Goal: Transaction & Acquisition: Purchase product/service

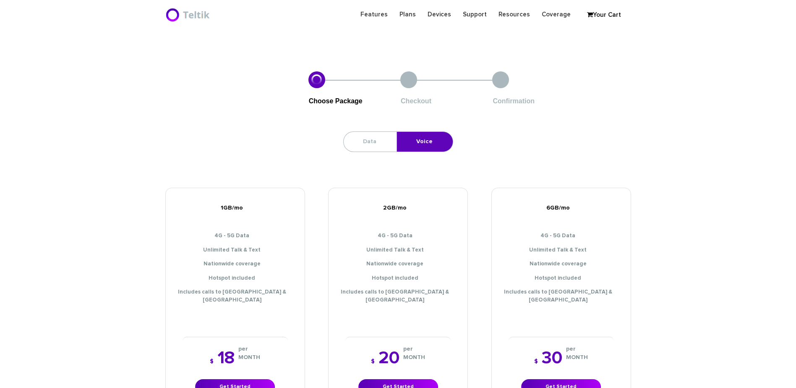
scroll to position [85, 0]
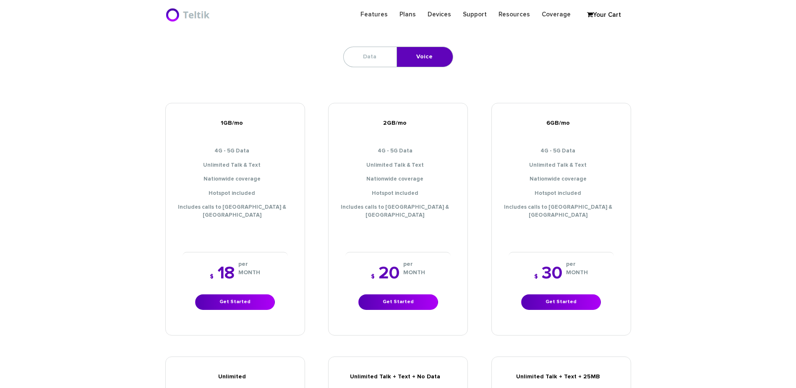
drag, startPoint x: 0, startPoint y: 0, endPoint x: 611, endPoint y: 16, distance: 611.3
click at [611, 16] on link "Your Cart" at bounding box center [604, 15] width 42 height 13
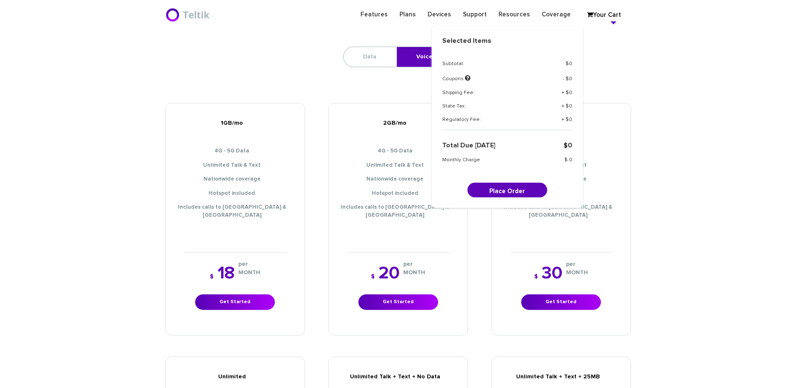
click at [657, 68] on section "Choose Package Checkout Confirmation Data Voice 2GB Data $ 15 $" at bounding box center [398, 322] width 796 height 712
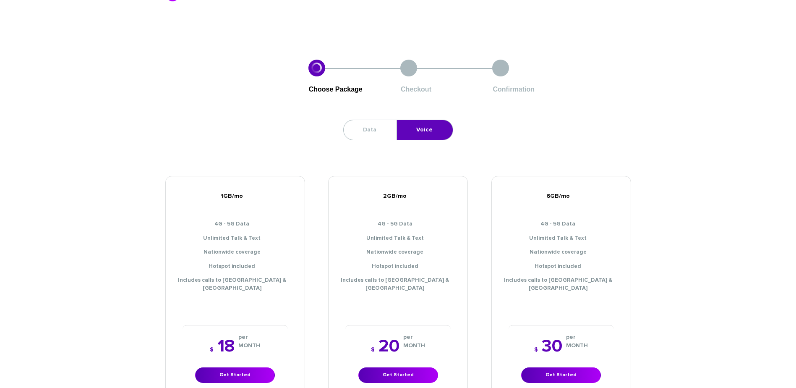
scroll to position [0, 0]
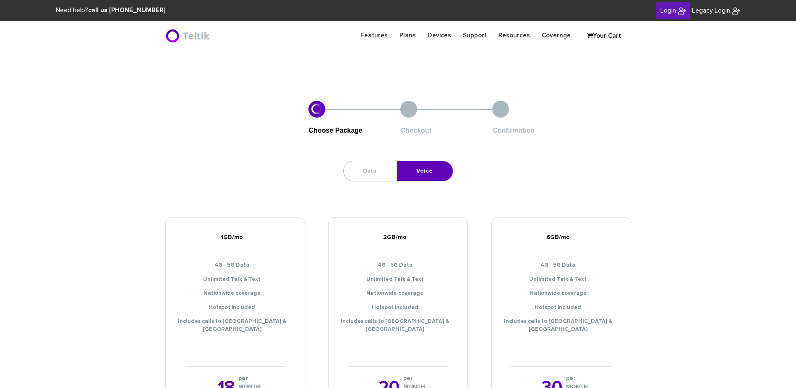
click at [671, 12] on span "Login" at bounding box center [668, 10] width 16 height 7
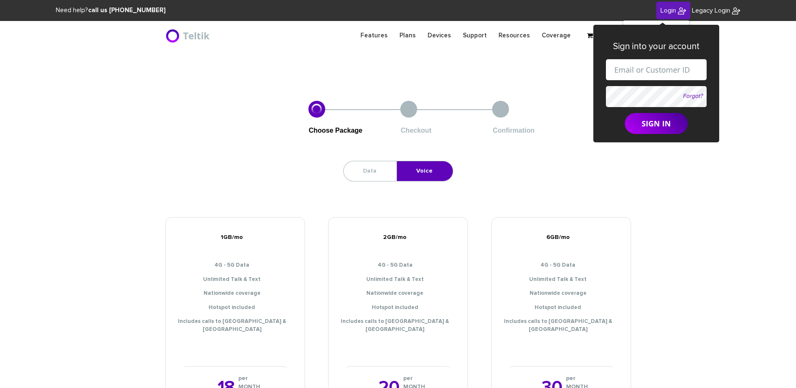
click at [486, 23] on header "Features Plans Devices Support Resources Coverage Login Legacy Login Sign into …" at bounding box center [398, 35] width 796 height 29
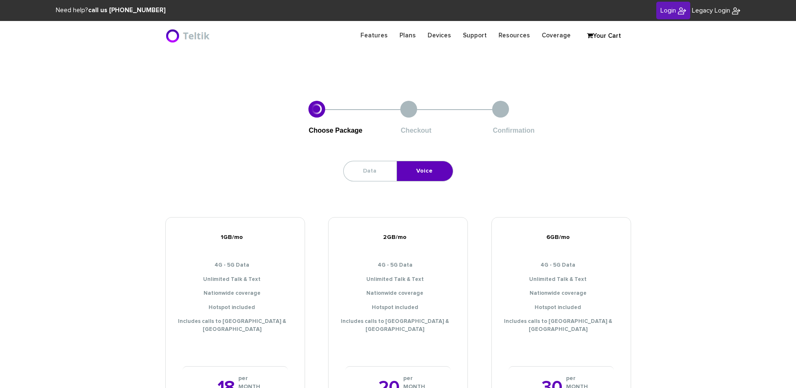
click at [101, 9] on strong "call us [PHONE_NUMBER]" at bounding box center [127, 10] width 78 height 6
click at [189, 36] on img at bounding box center [188, 35] width 47 height 17
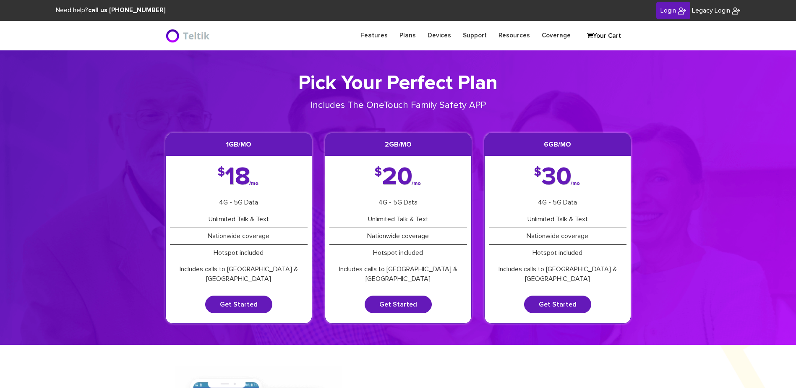
drag, startPoint x: 674, startPoint y: 12, endPoint x: 666, endPoint y: 12, distance: 7.6
click at [674, 12] on link "Login" at bounding box center [673, 11] width 34 height 18
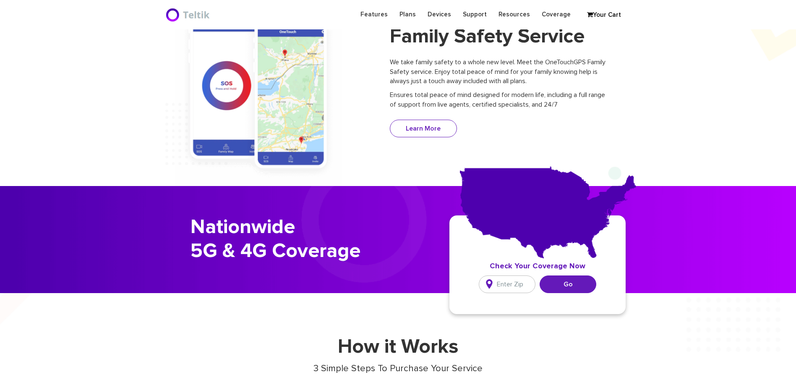
scroll to position [3, 0]
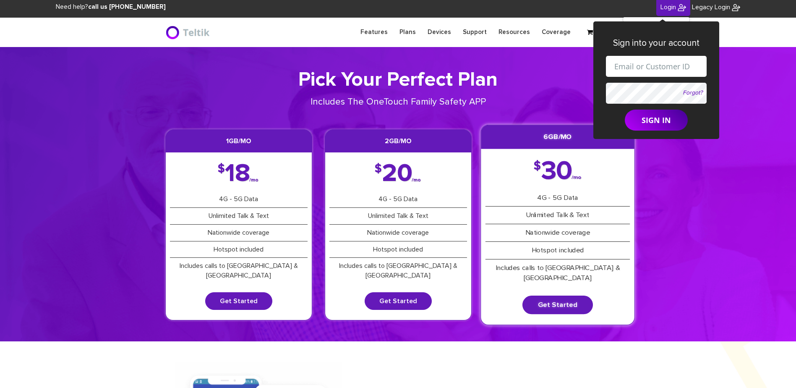
click at [582, 253] on li "Hotspot included" at bounding box center [557, 251] width 144 height 18
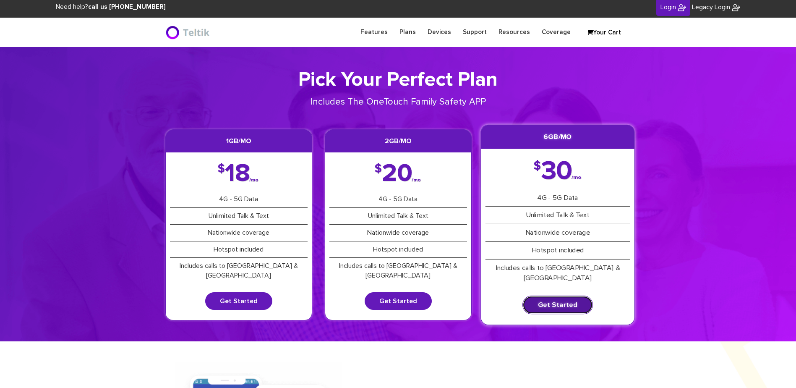
click at [571, 295] on link "Get Started" at bounding box center [557, 304] width 70 height 18
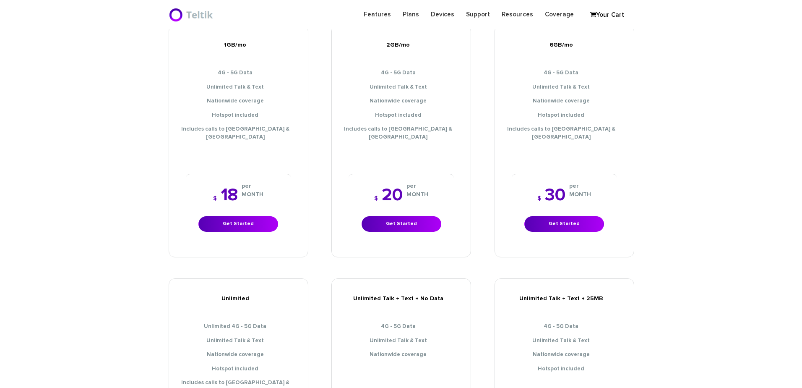
scroll to position [294, 0]
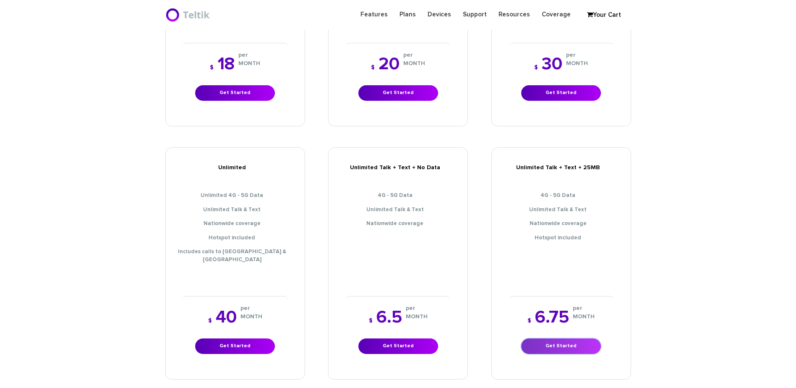
click at [574, 338] on link "Get Started" at bounding box center [561, 346] width 80 height 16
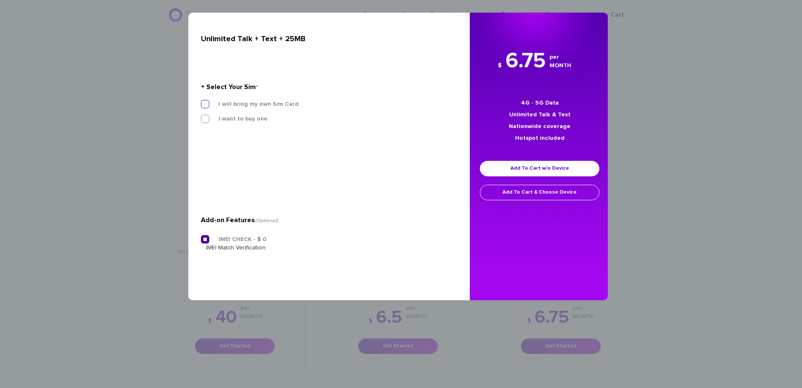
click at [238, 106] on label "I will bring my own Sim Card" at bounding box center [252, 104] width 93 height 8
click at [201, 101] on input "I will bring my own Sim Card" at bounding box center [201, 101] width 0 height 0
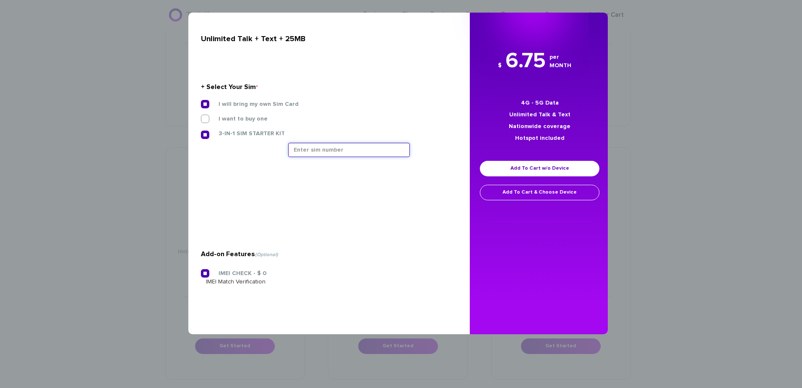
click at [331, 151] on input "text" at bounding box center [349, 150] width 122 height 14
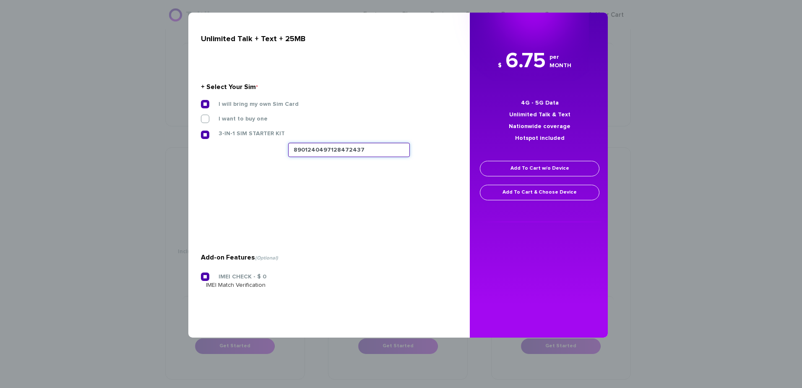
type input "8901240497128472437"
click at [517, 170] on link "Add To Cart w/o Device" at bounding box center [540, 169] width 120 height 16
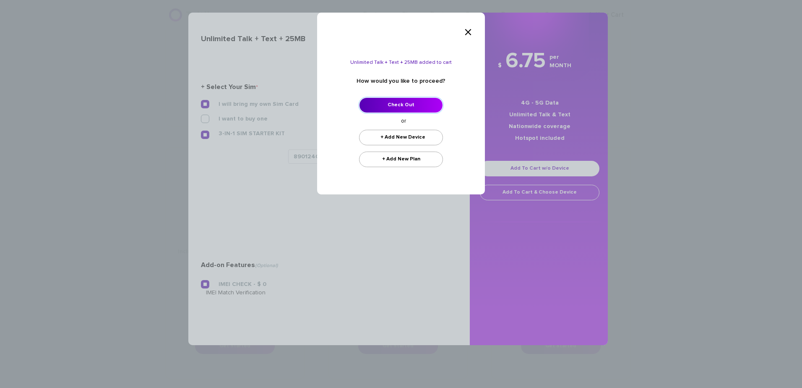
click at [406, 103] on link "Check Out" at bounding box center [401, 105] width 84 height 16
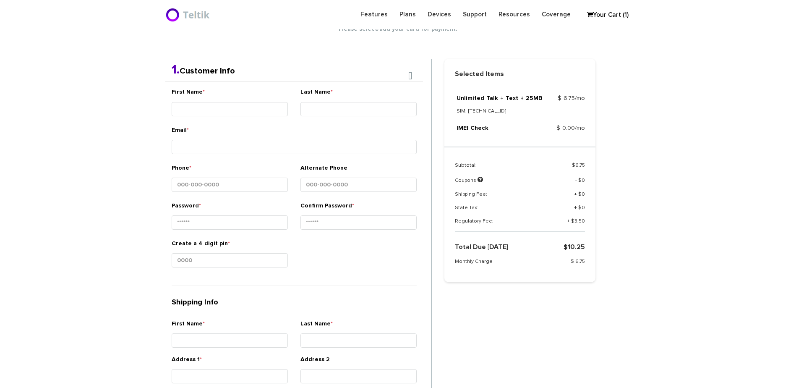
click at [253, 183] on input "Phone *" at bounding box center [230, 184] width 116 height 14
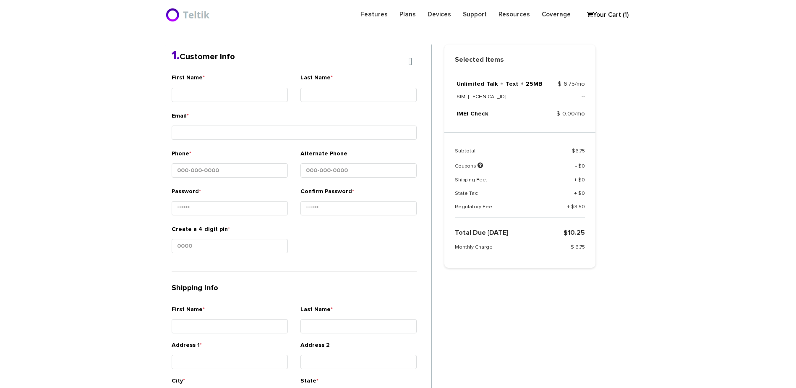
scroll to position [177, 0]
click at [271, 93] on input "First Name *" at bounding box center [230, 94] width 116 height 14
type input "Ner - Yisroel"
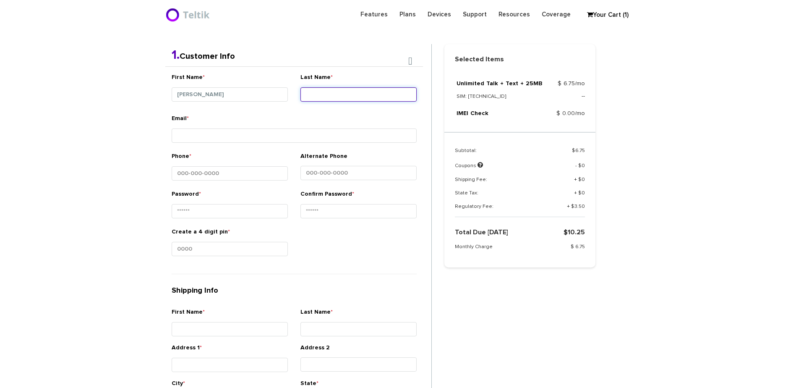
type input "G"
type input "Feinberg"
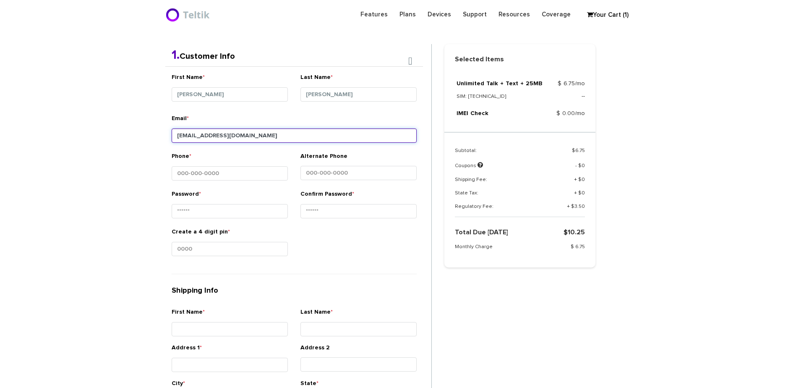
type input "erfeinberg@gmail.com"
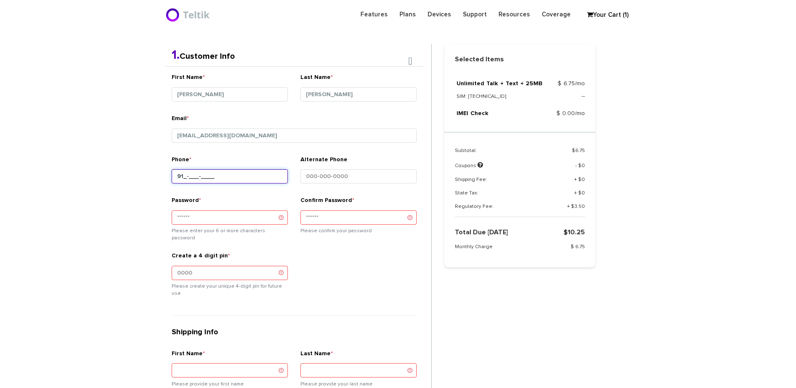
type input "9__-___-____"
type input "917-301-5313"
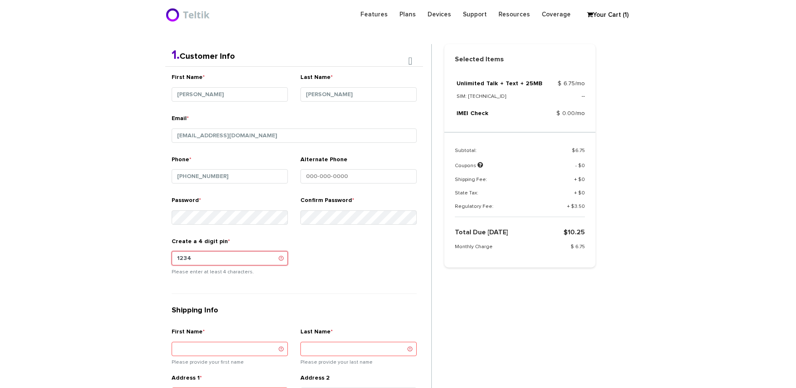
type input "1234"
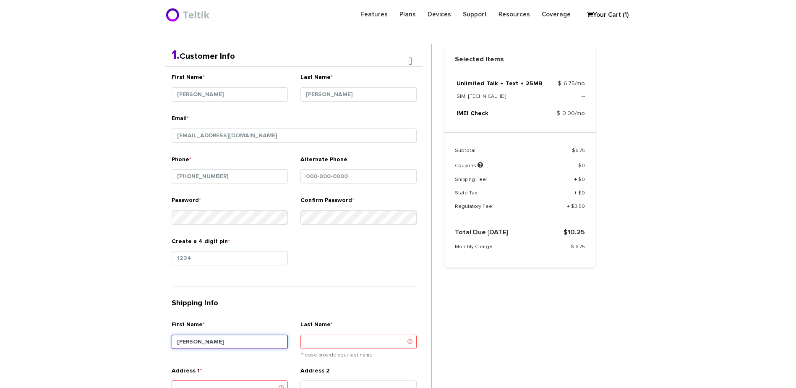
type input "Yisroel"
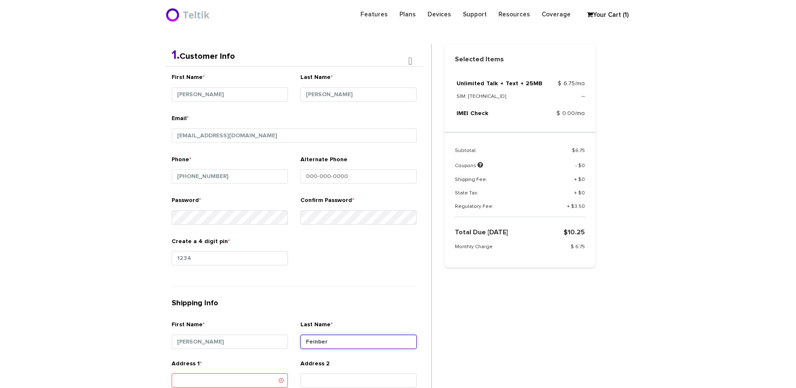
type input "Feinber"
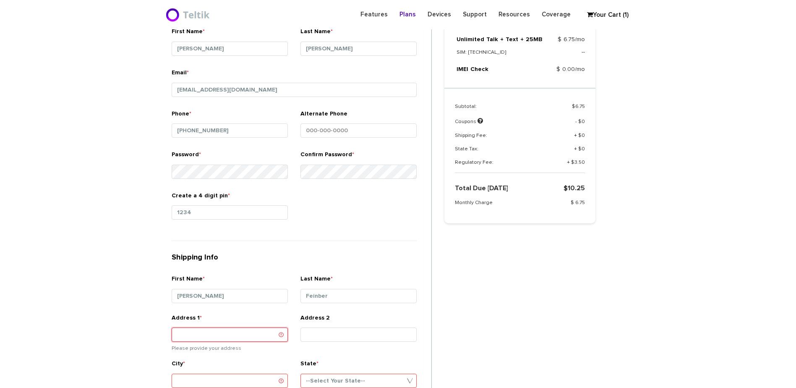
scroll to position [219, 0]
